Goal: Information Seeking & Learning: Learn about a topic

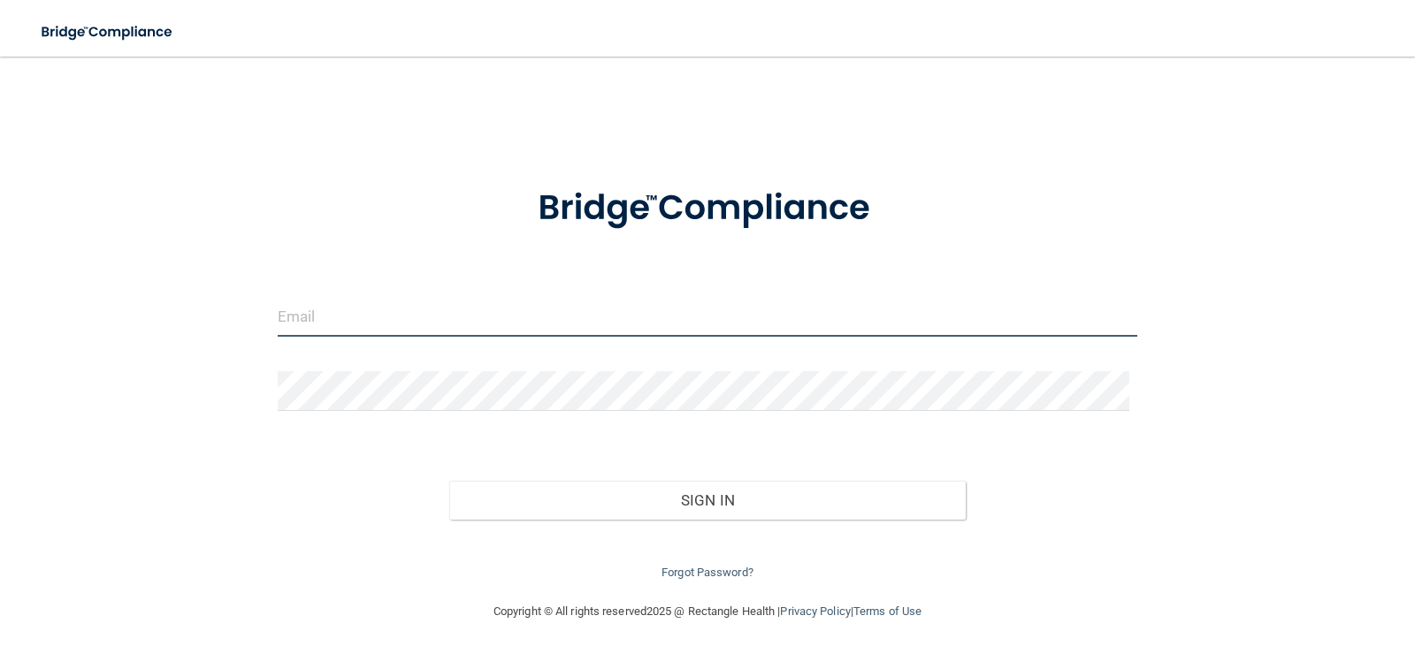
click at [321, 317] on input "email" at bounding box center [708, 317] width 860 height 40
type input "[EMAIL_ADDRESS][DOMAIN_NAME]"
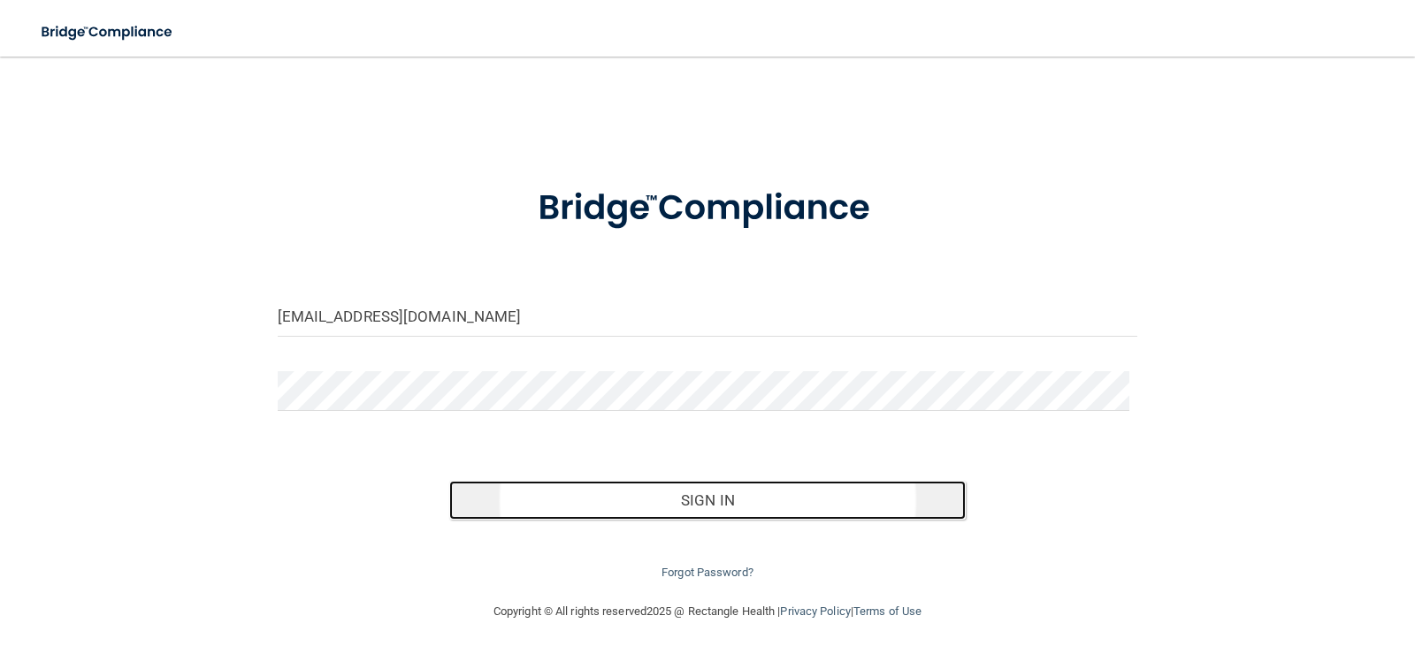
click at [867, 504] on button "Sign In" at bounding box center [707, 500] width 516 height 39
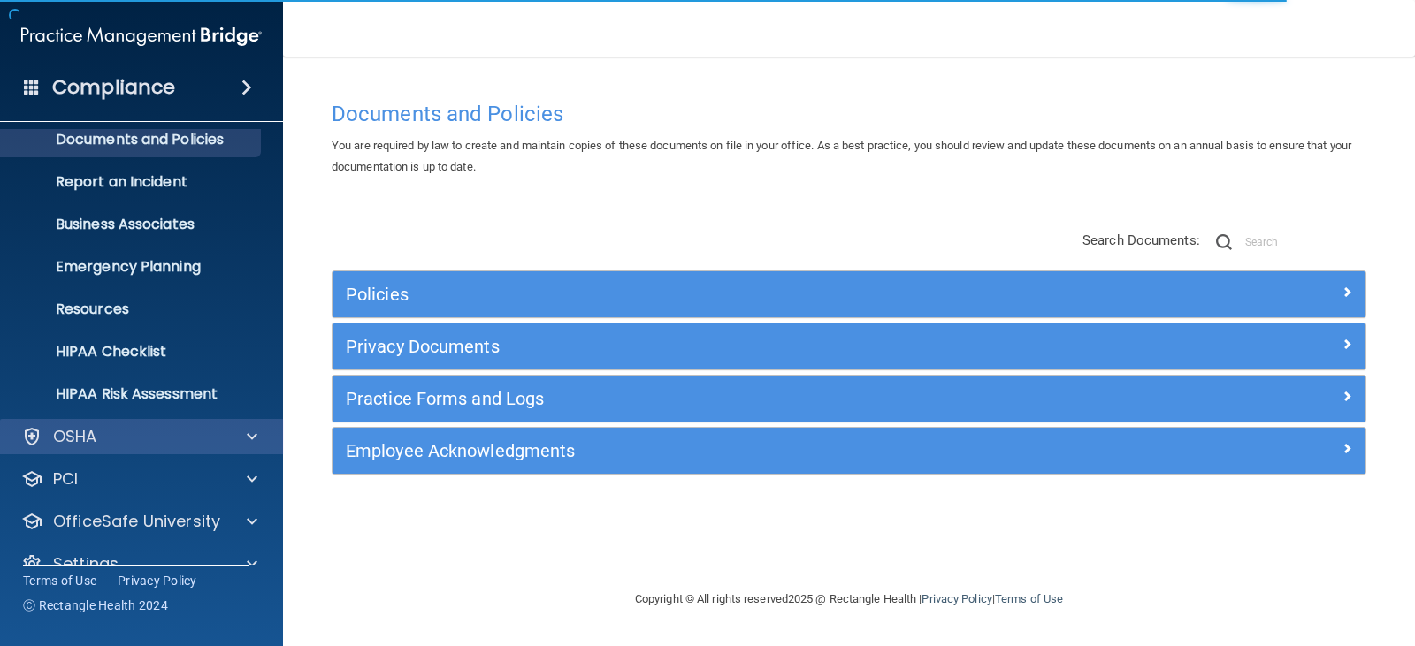
scroll to position [88, 0]
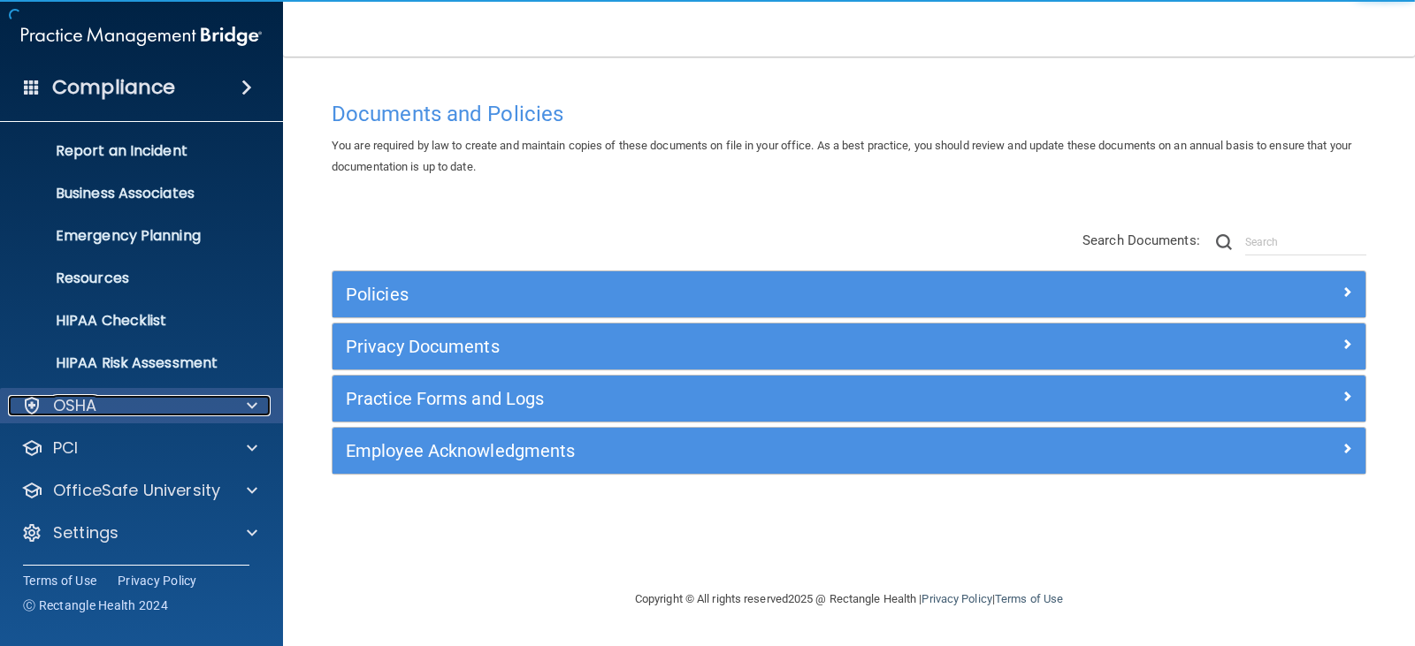
click at [97, 416] on div "OSHA" at bounding box center [117, 405] width 219 height 21
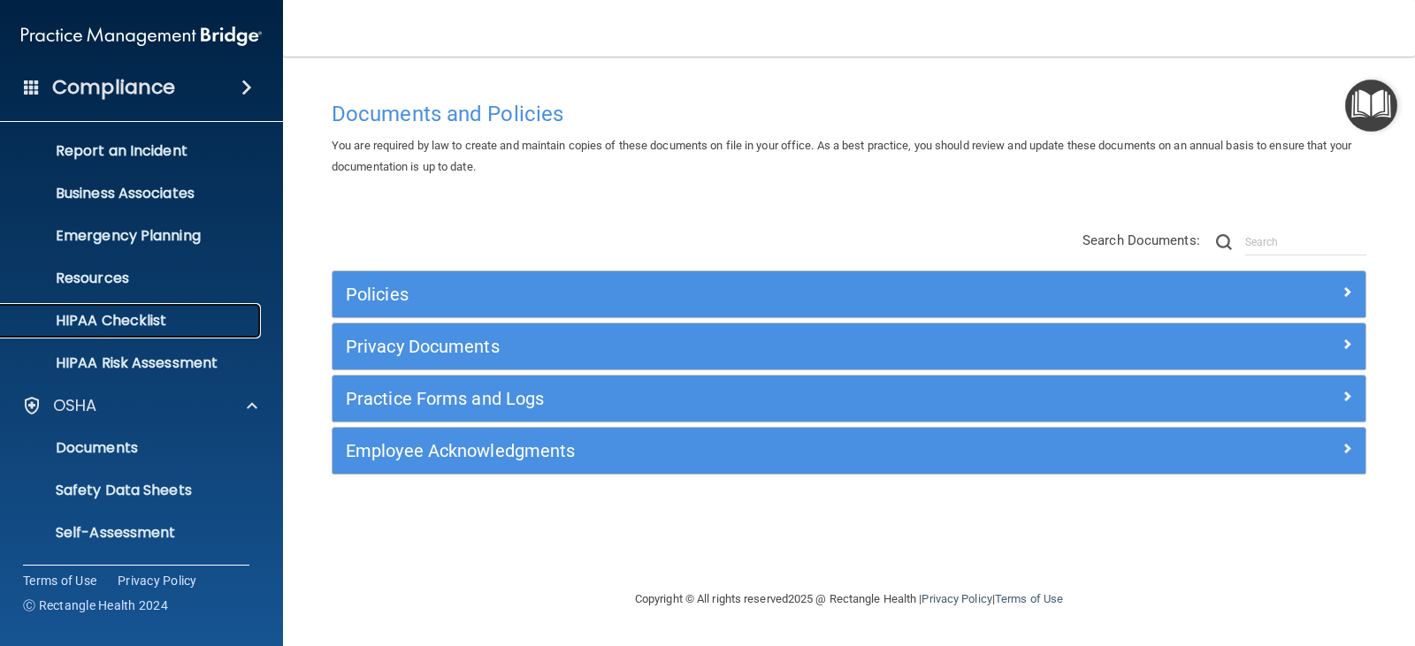
click at [111, 325] on p "HIPAA Checklist" at bounding box center [131, 321] width 241 height 18
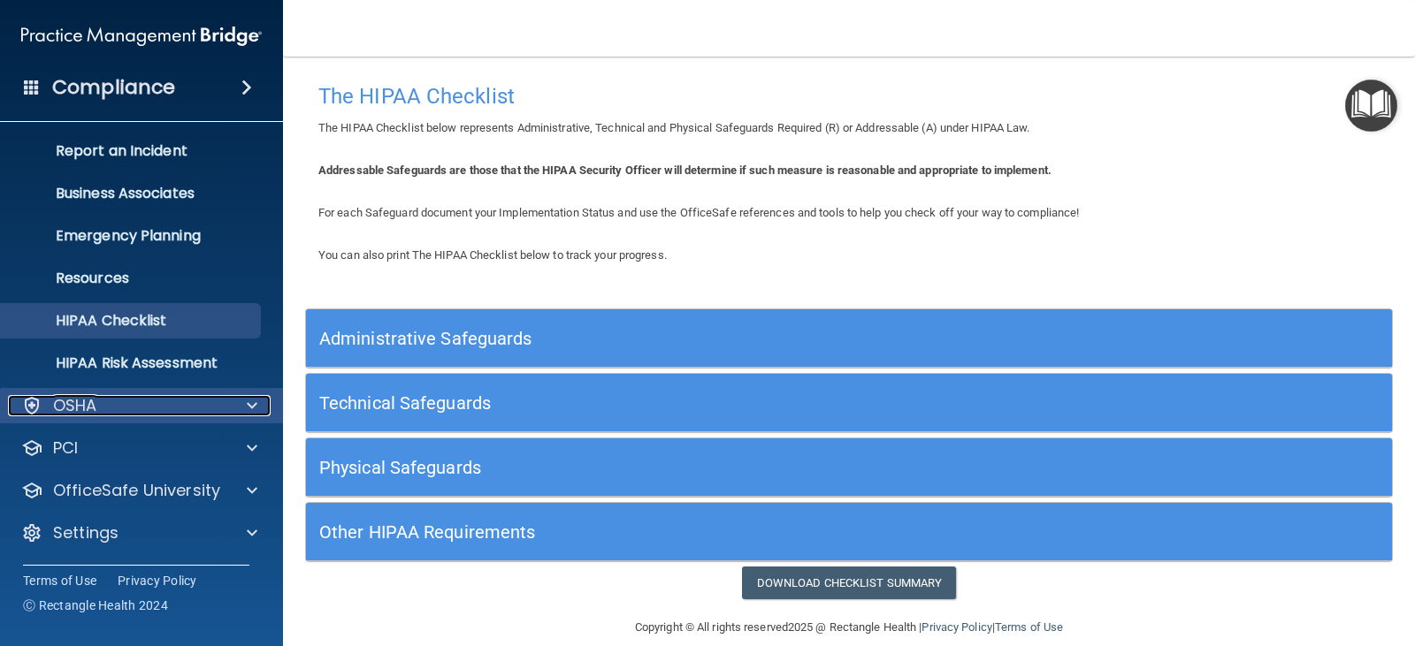
click at [111, 408] on div "OSHA" at bounding box center [117, 405] width 219 height 21
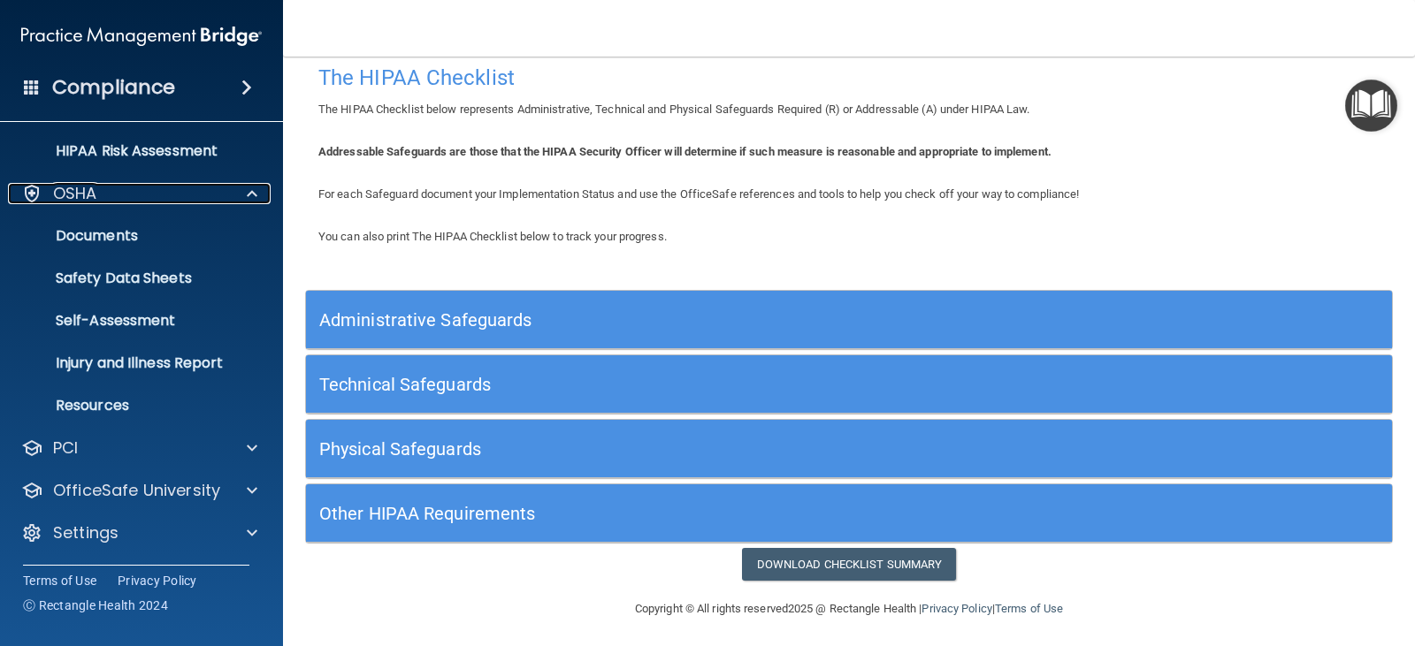
scroll to position [24, 0]
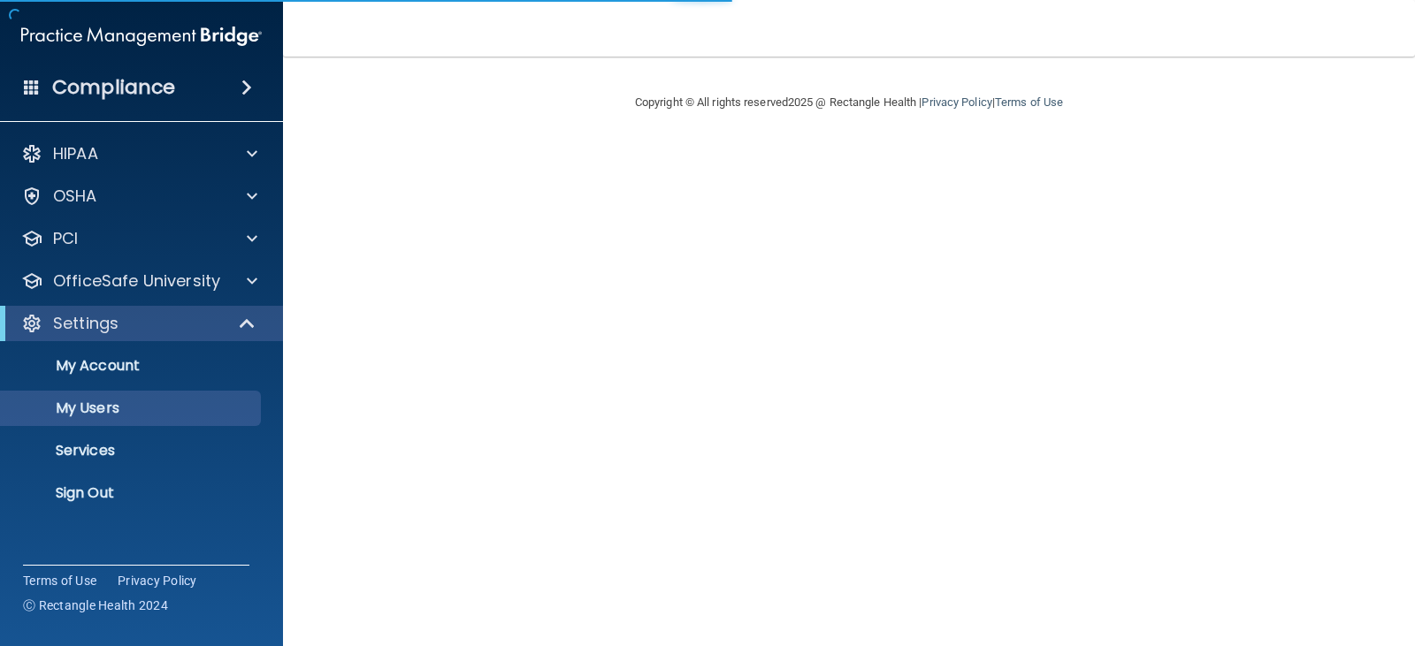
select select "20"
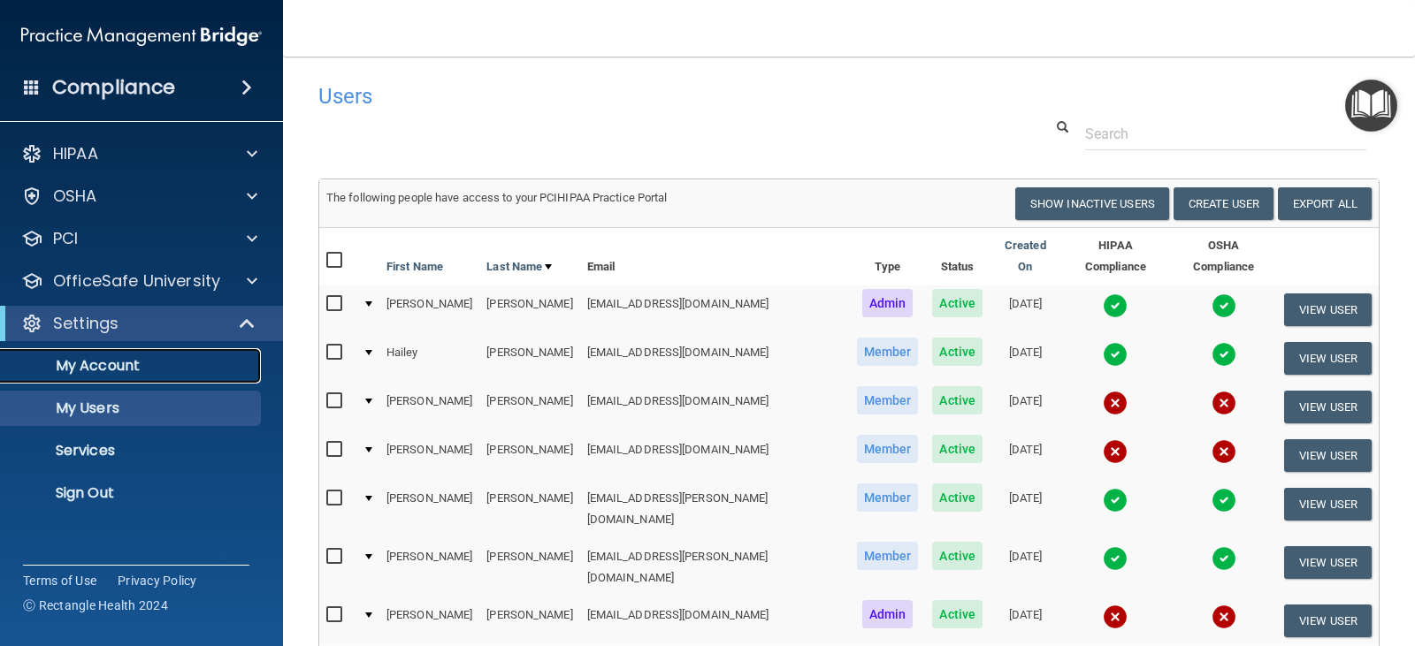
click at [107, 365] on p "My Account" at bounding box center [131, 366] width 241 height 18
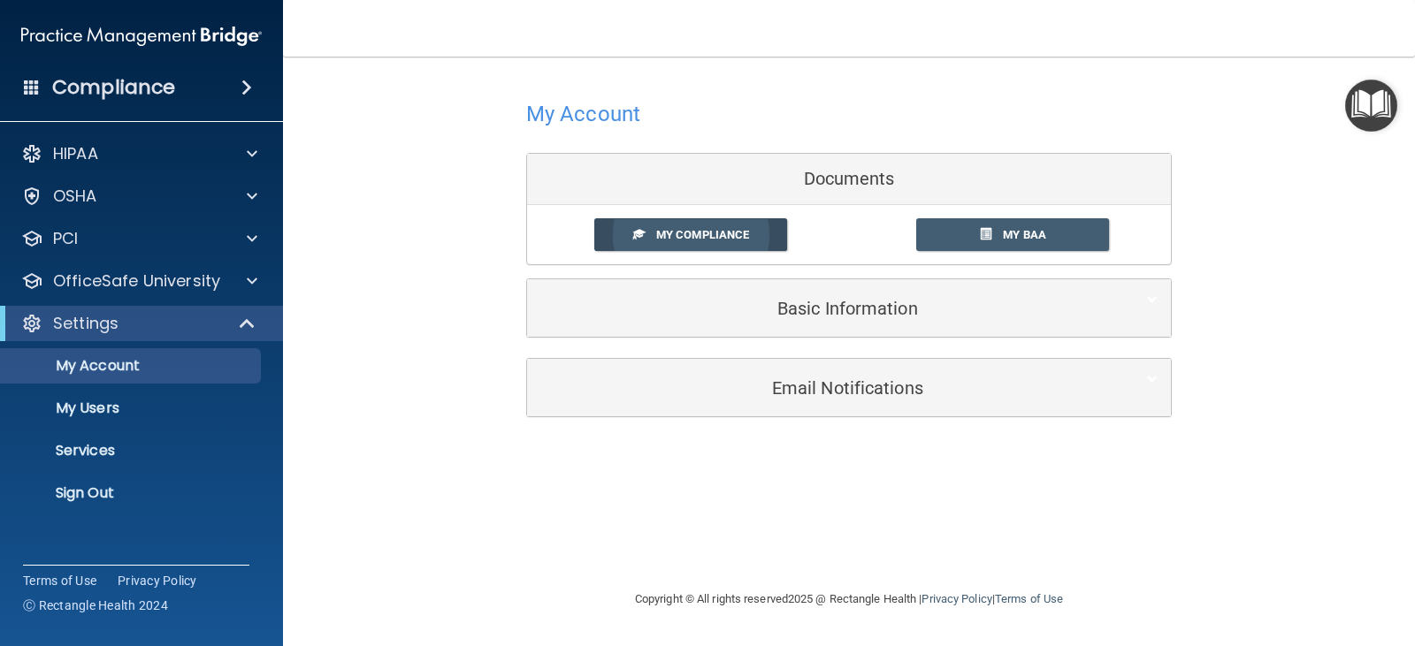
click at [708, 238] on span "My Compliance" at bounding box center [702, 234] width 93 height 13
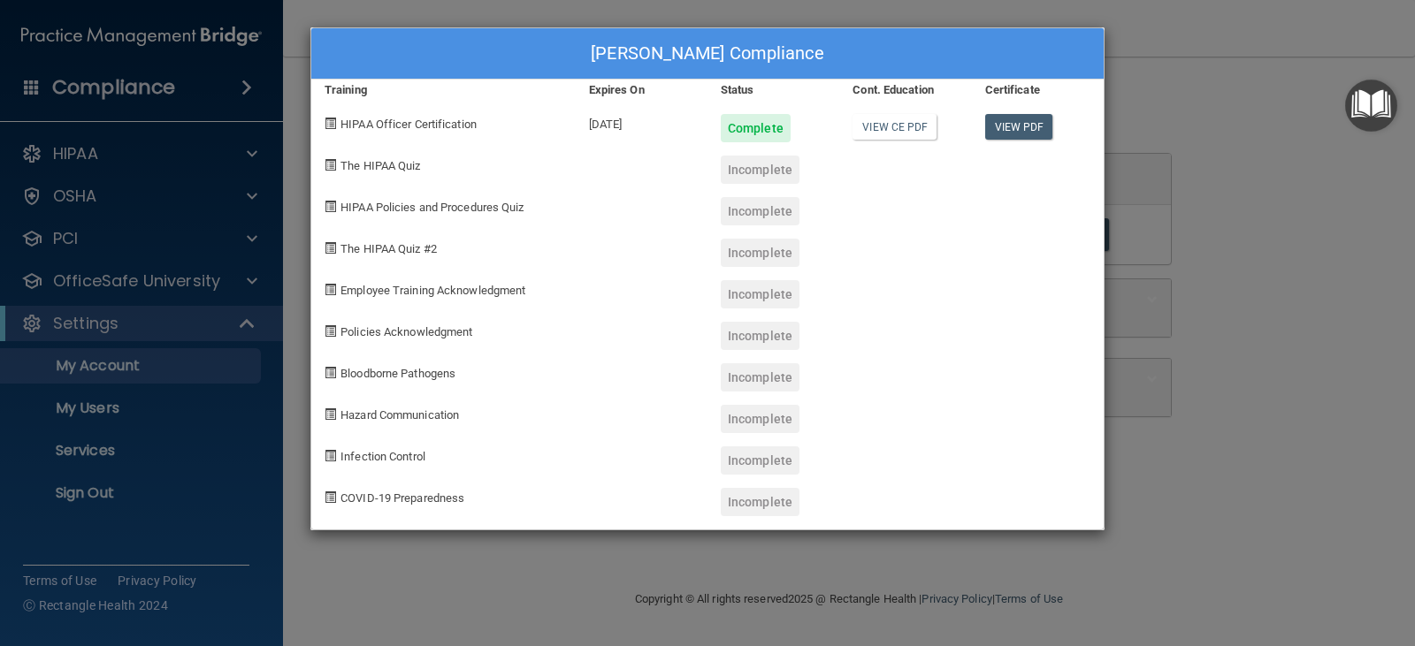
click at [1129, 10] on div "[PERSON_NAME] Compliance Training Expires On Status Cont. Education Certificate…" at bounding box center [707, 323] width 1415 height 646
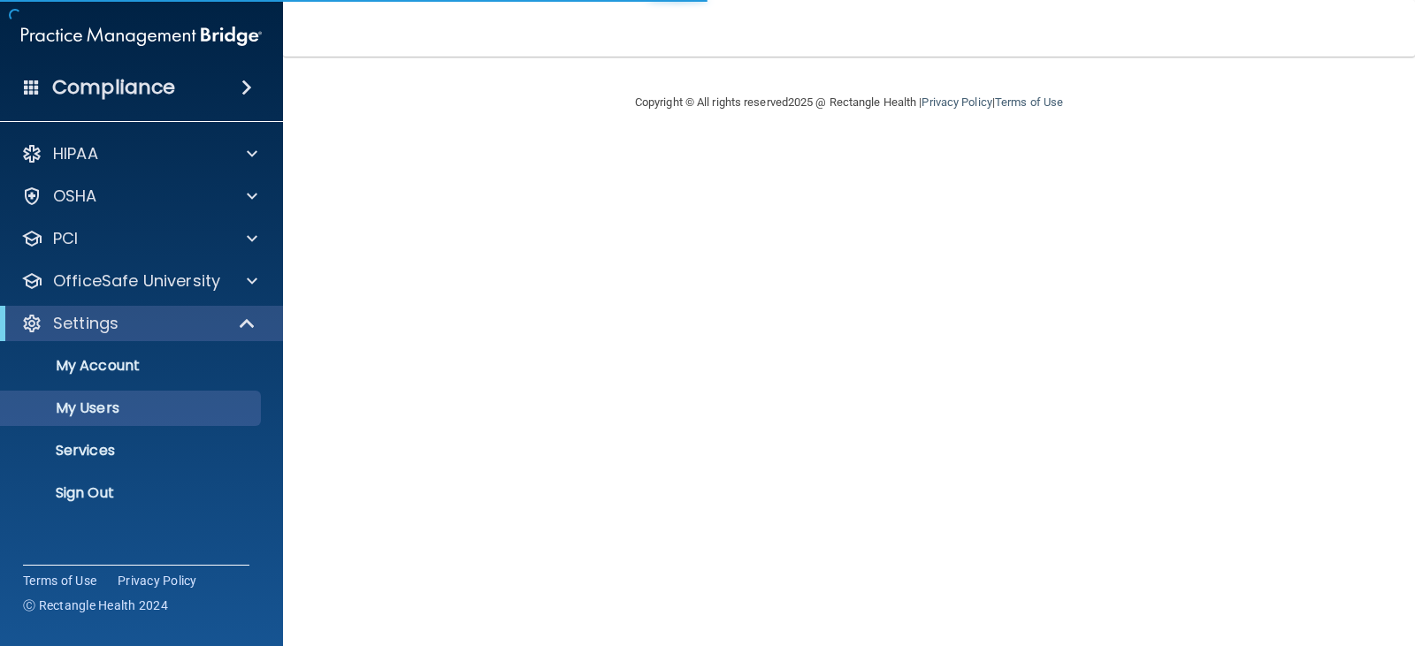
select select "20"
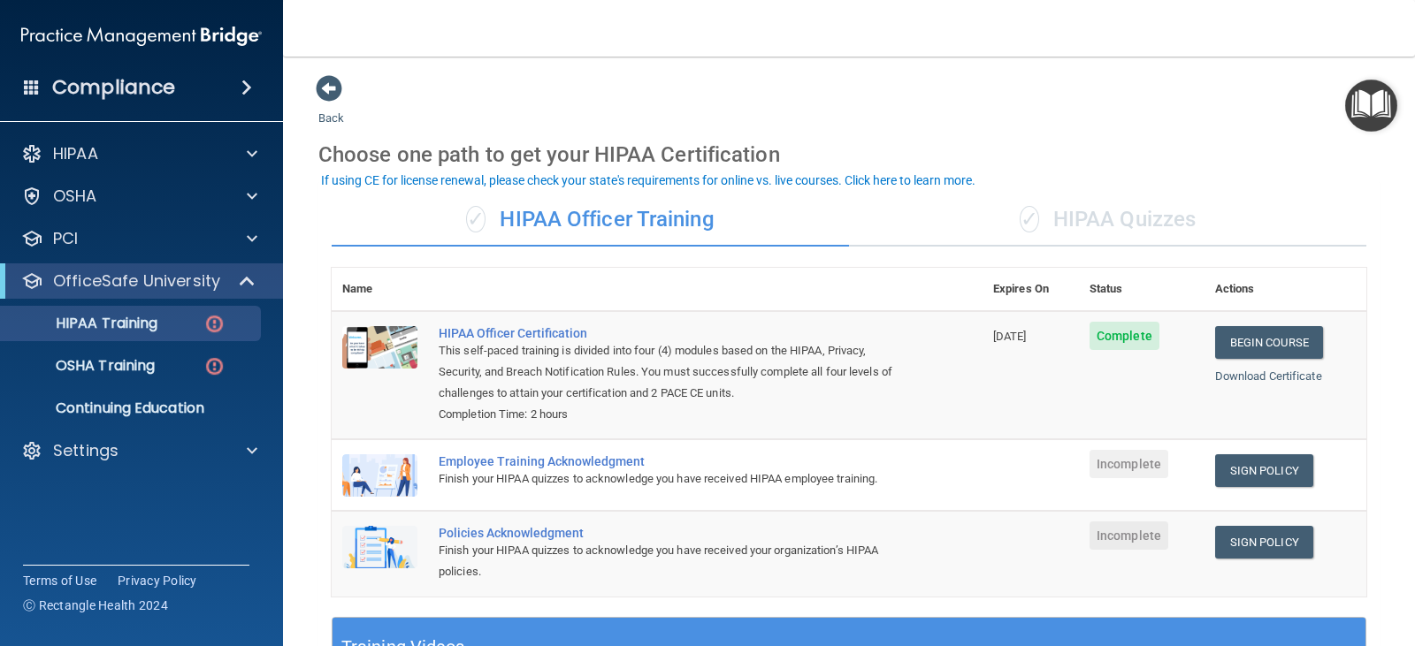
click at [1128, 226] on div "✓ HIPAA Quizzes" at bounding box center [1107, 220] width 517 height 53
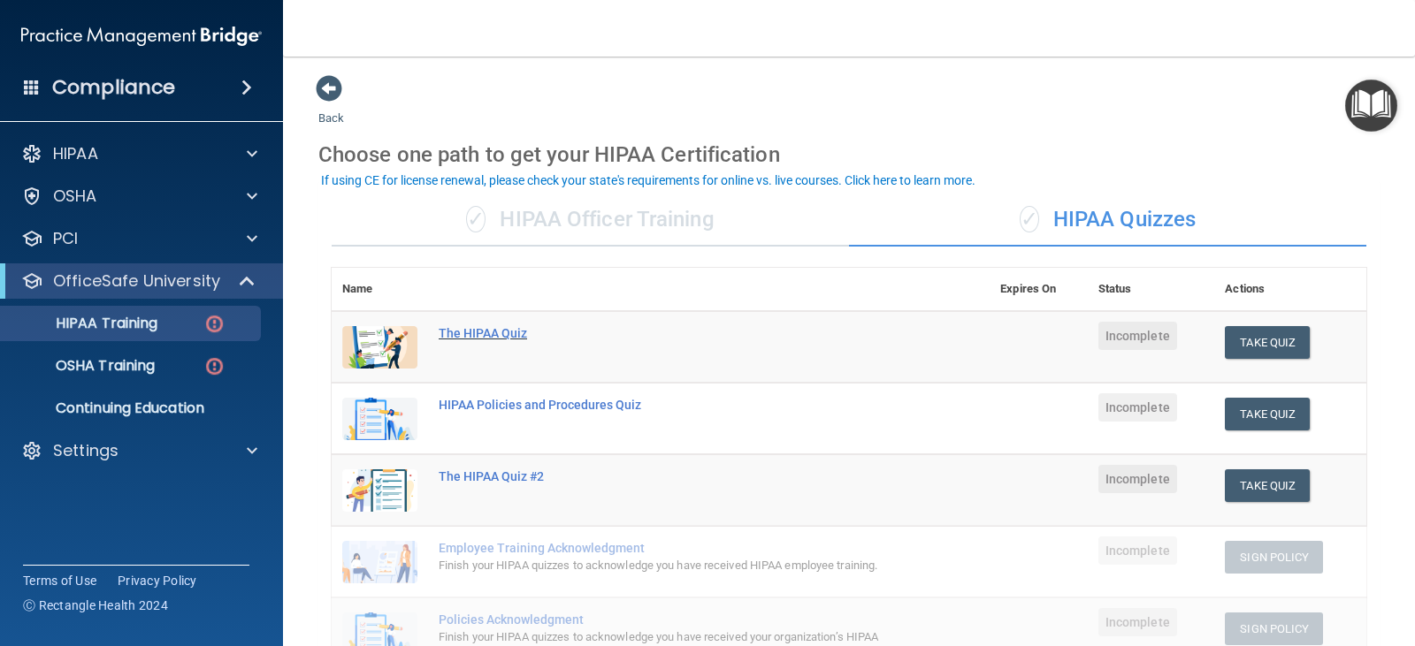
click at [477, 336] on div "The HIPAA Quiz" at bounding box center [670, 333] width 463 height 14
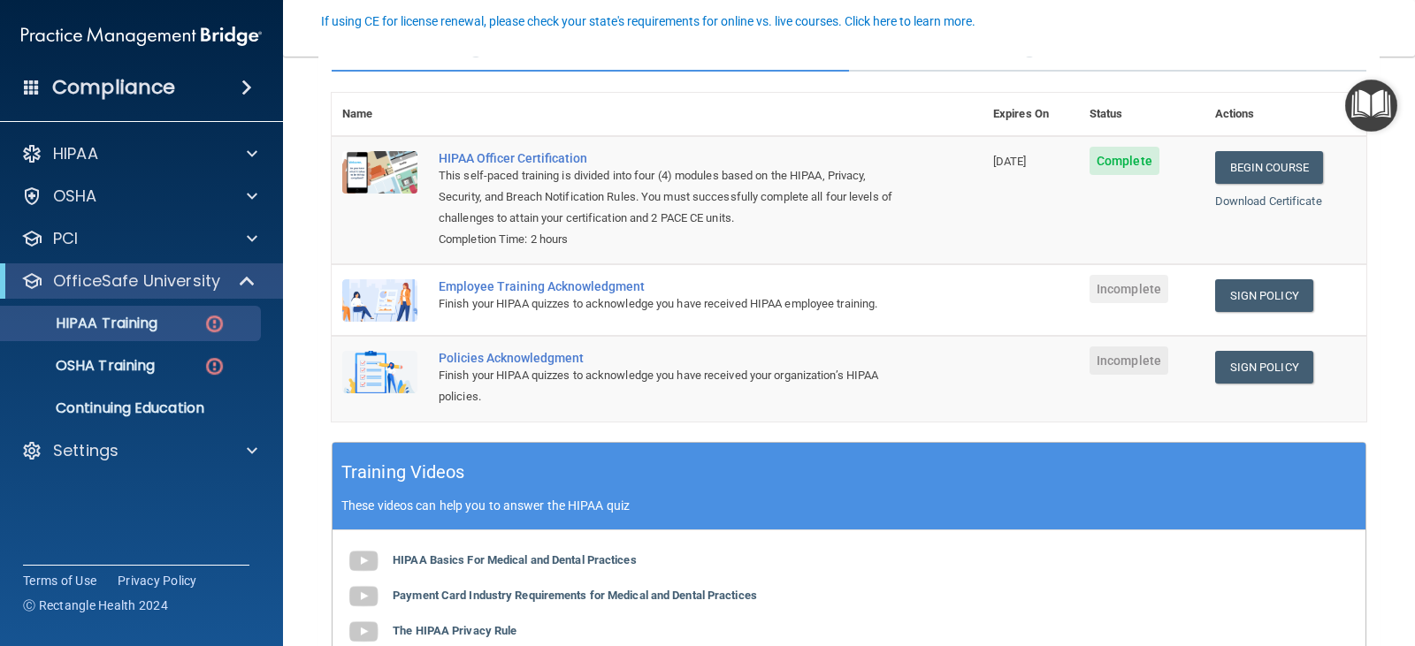
scroll to position [177, 0]
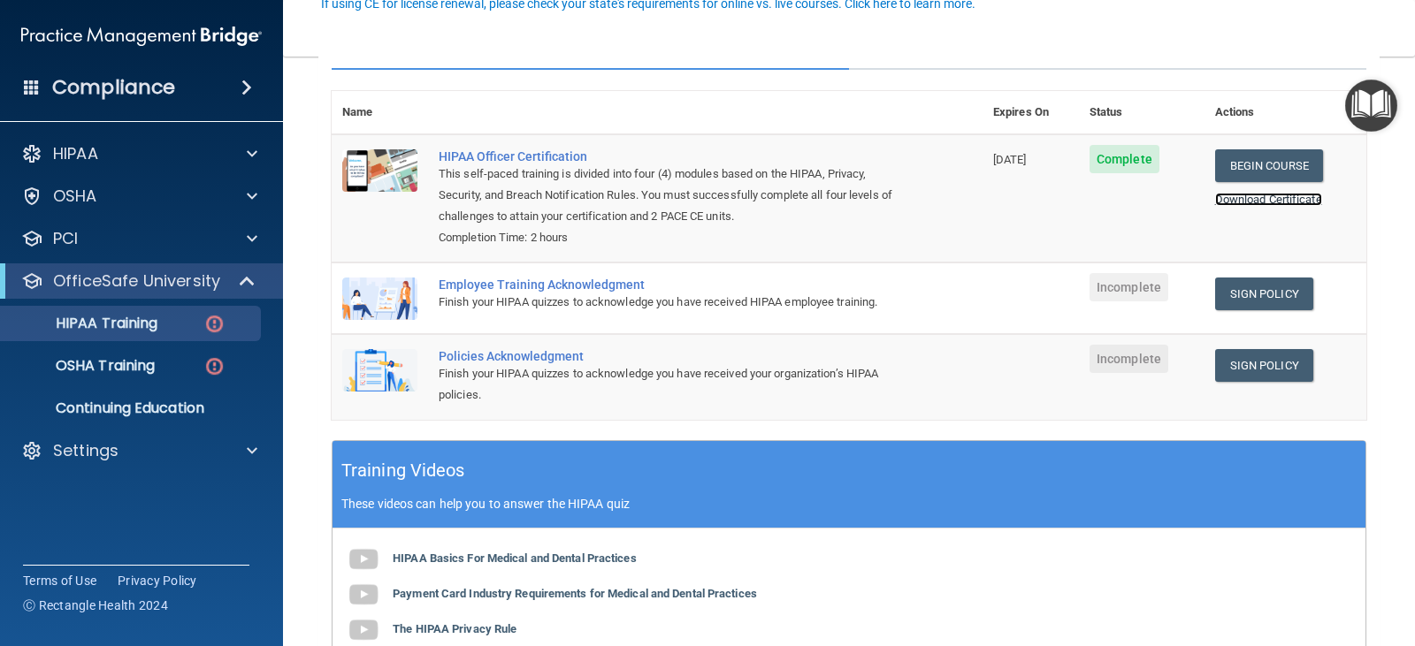
click at [1248, 197] on link "Download Certificate" at bounding box center [1268, 199] width 107 height 13
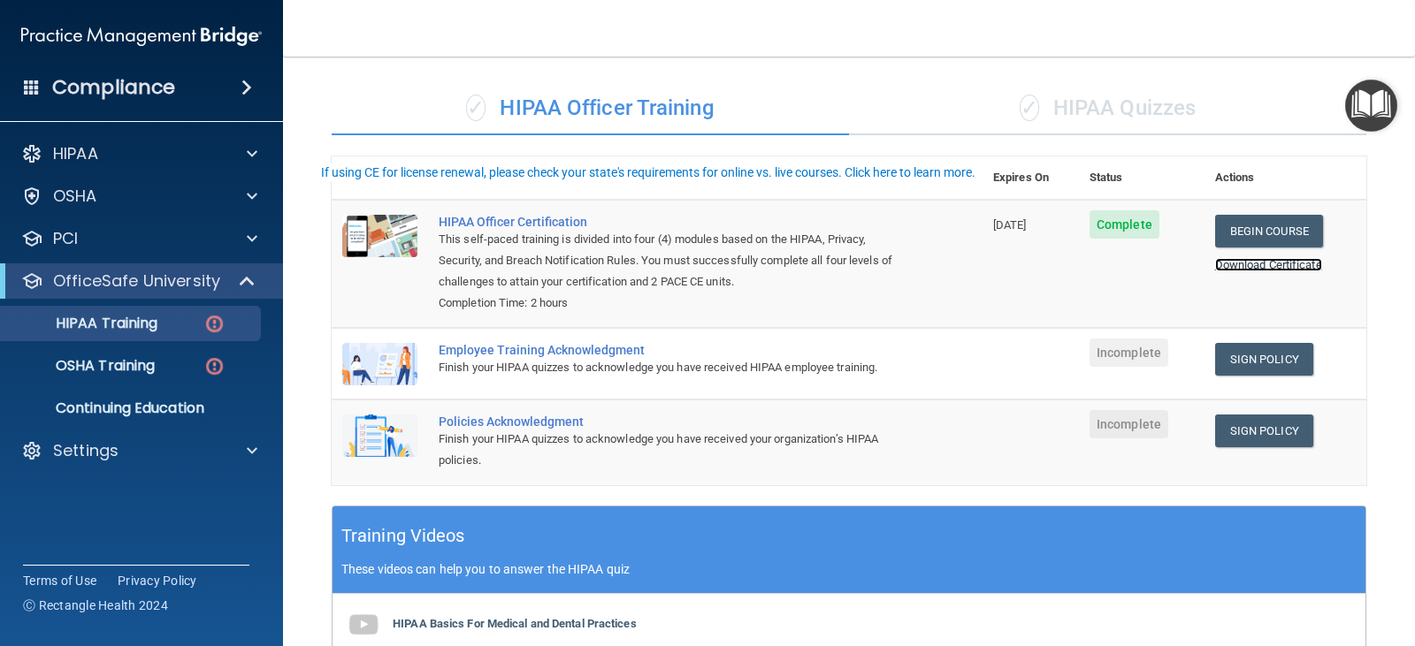
scroll to position [0, 0]
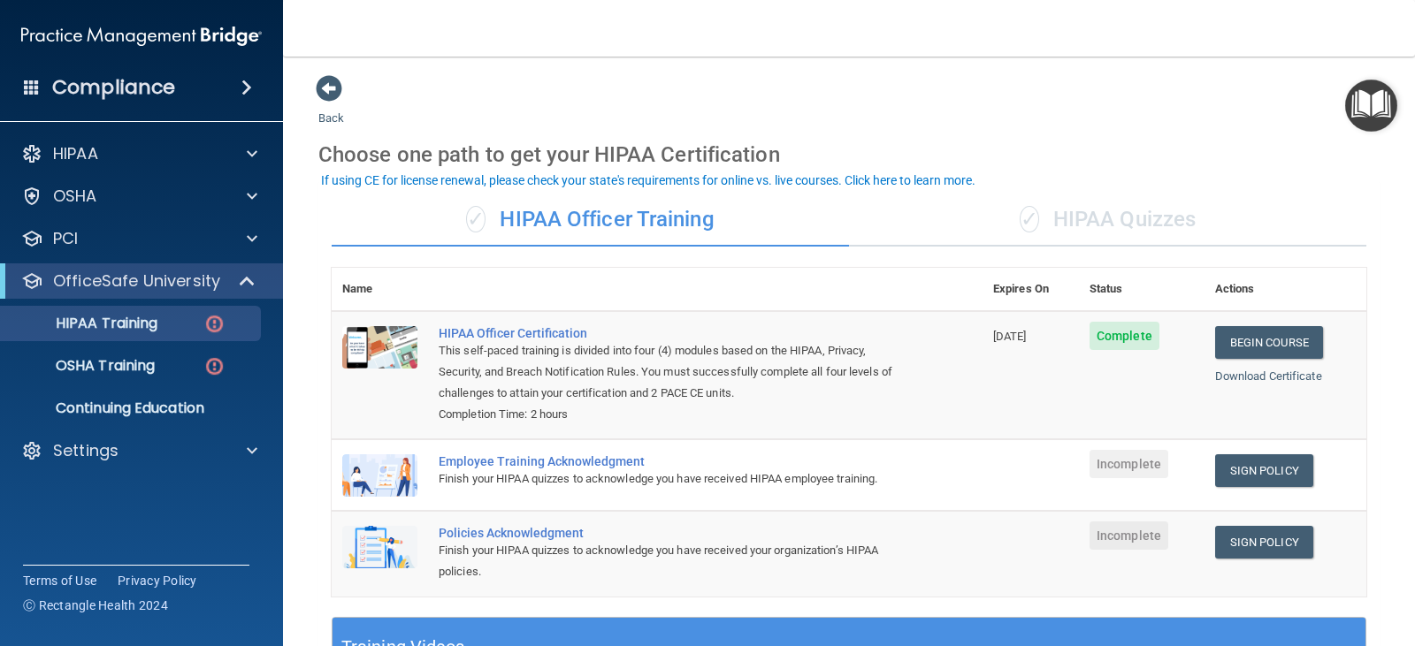
click at [1097, 218] on div "✓ HIPAA Quizzes" at bounding box center [1107, 220] width 517 height 53
